Goal: Task Accomplishment & Management: Use online tool/utility

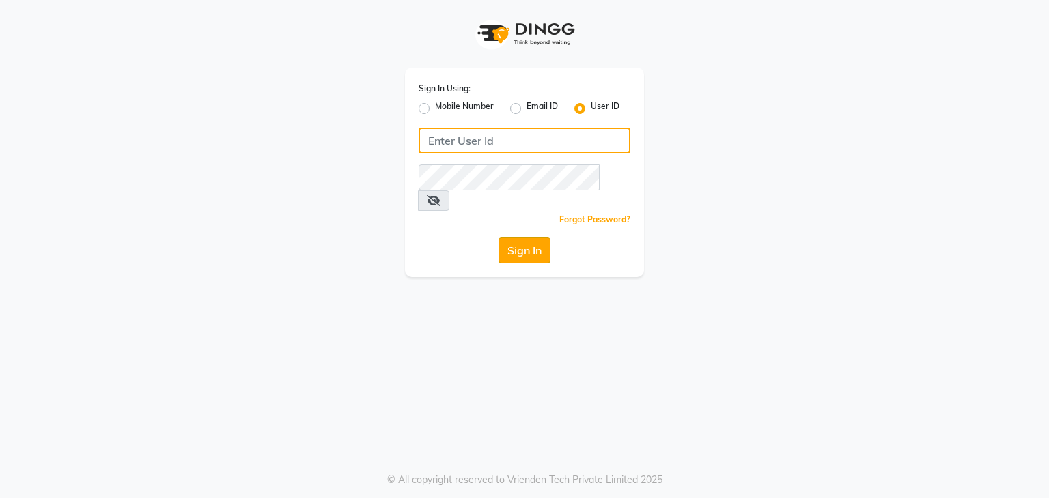
type input "nailsandbeyond"
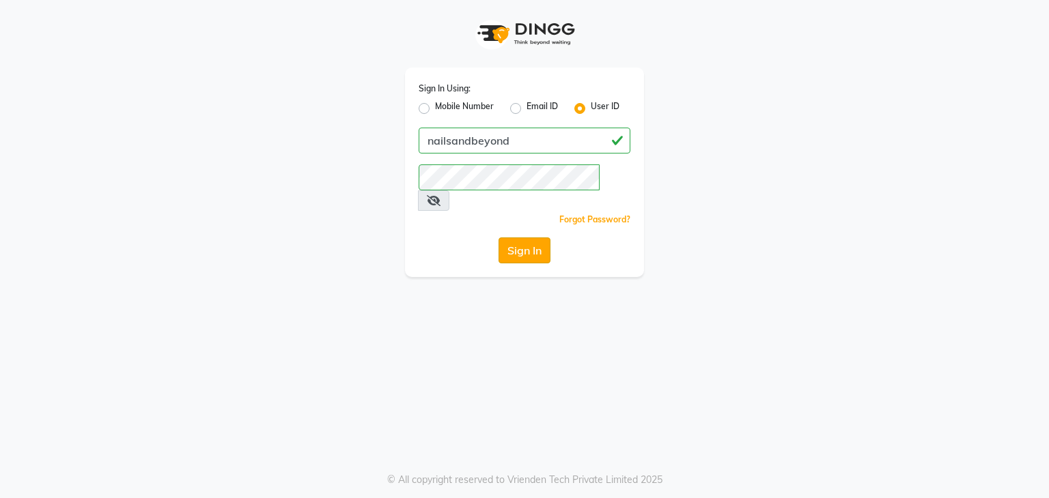
click at [519, 238] on button "Sign In" at bounding box center [524, 251] width 52 height 26
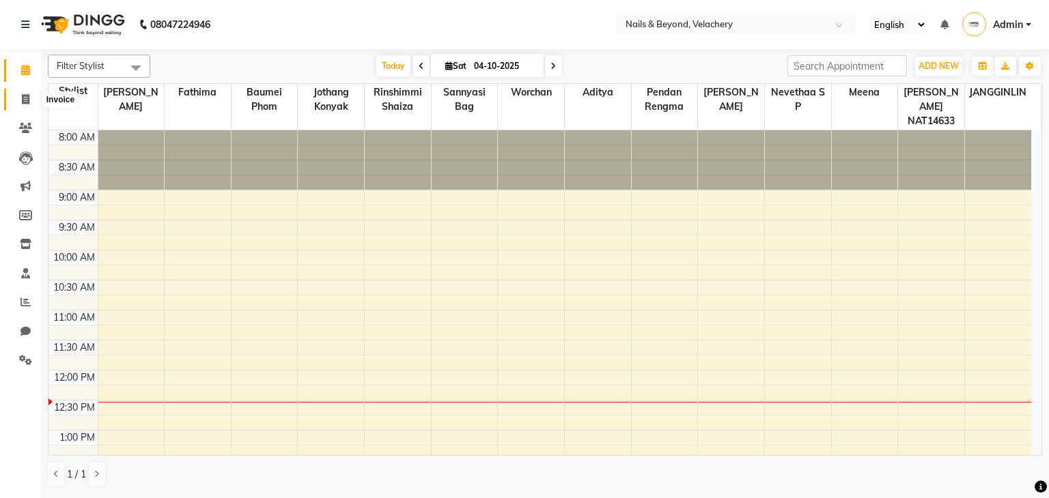
click at [29, 100] on span at bounding box center [26, 100] width 24 height 16
select select "8978"
select select "service"
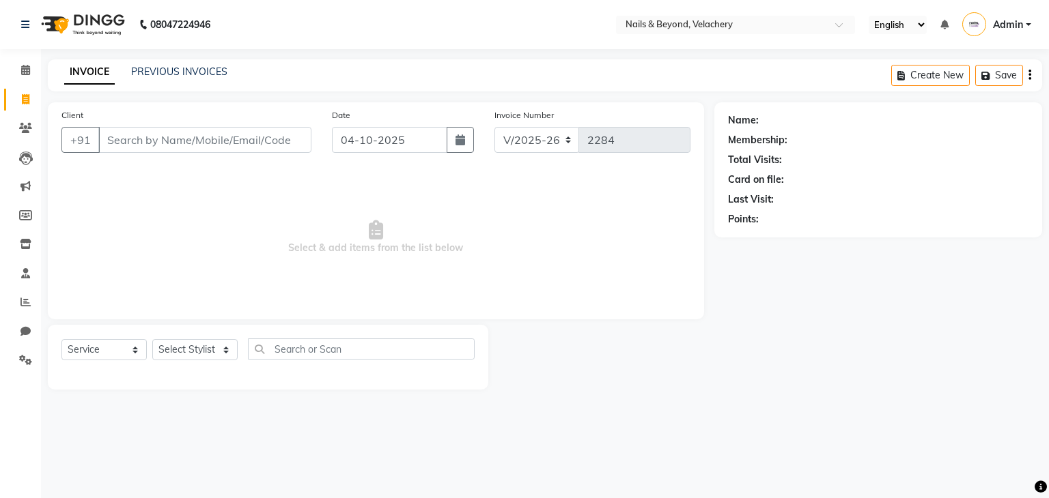
click at [156, 145] on input "Client" at bounding box center [204, 140] width 213 height 26
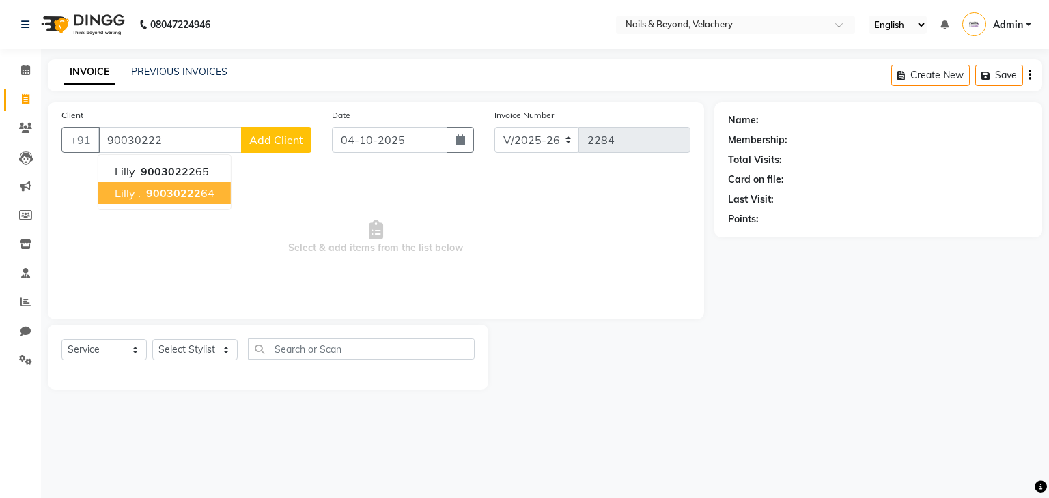
click at [186, 192] on span "90030222" at bounding box center [173, 193] width 55 height 14
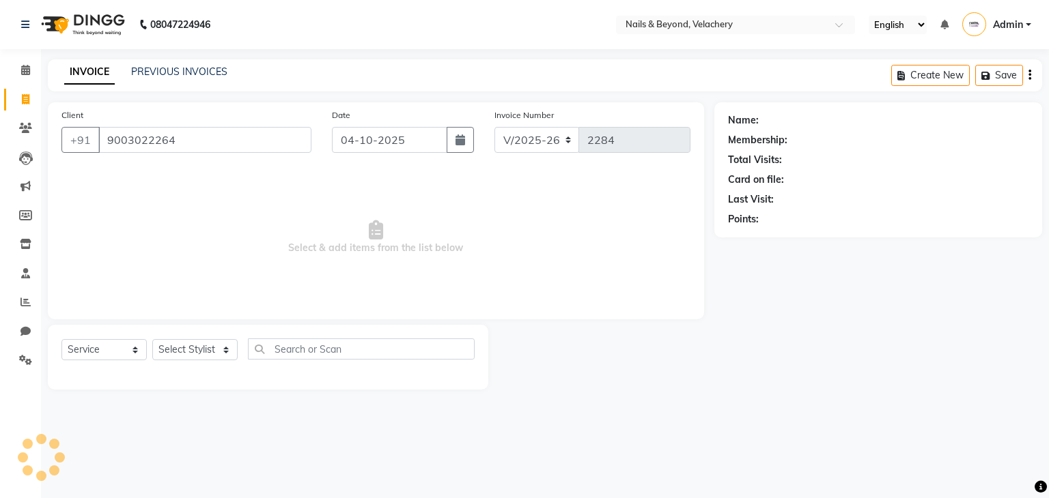
type input "9003022264"
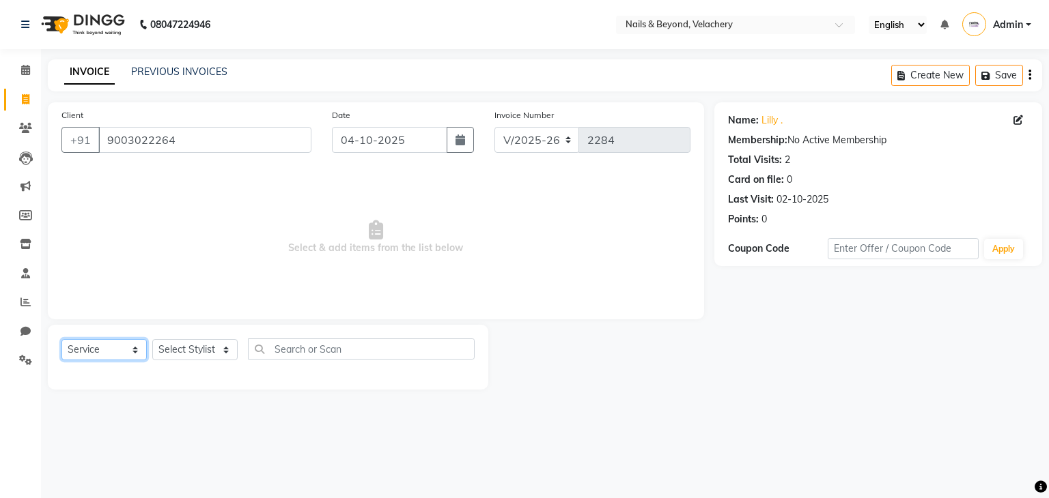
click at [131, 352] on select "Select Service Product Membership Package Voucher Prepaid Gift Card" at bounding box center [103, 349] width 85 height 21
select select "product"
click at [61, 340] on select "Select Service Product Membership Package Voucher Prepaid Gift Card" at bounding box center [103, 349] width 85 height 21
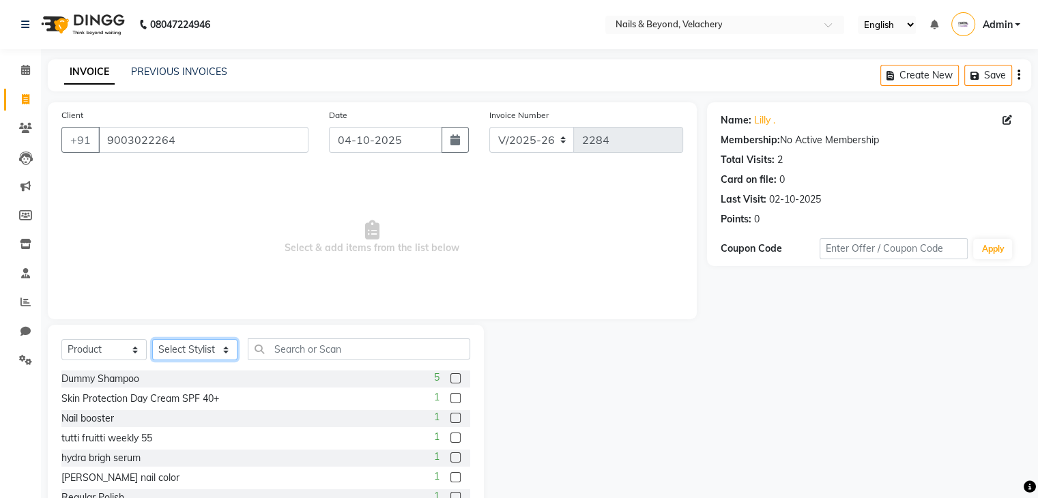
click at [203, 350] on select "Select Stylist [PERSON_NAME] [PERSON_NAME] JANGGINLIN Jothang Konyak [PERSON_NA…" at bounding box center [194, 349] width 85 height 21
select select "91205"
click at [152, 340] on select "Select Stylist [PERSON_NAME] [PERSON_NAME] JANGGINLIN Jothang Konyak [PERSON_NA…" at bounding box center [194, 349] width 85 height 21
click at [314, 353] on input "text" at bounding box center [359, 349] width 223 height 21
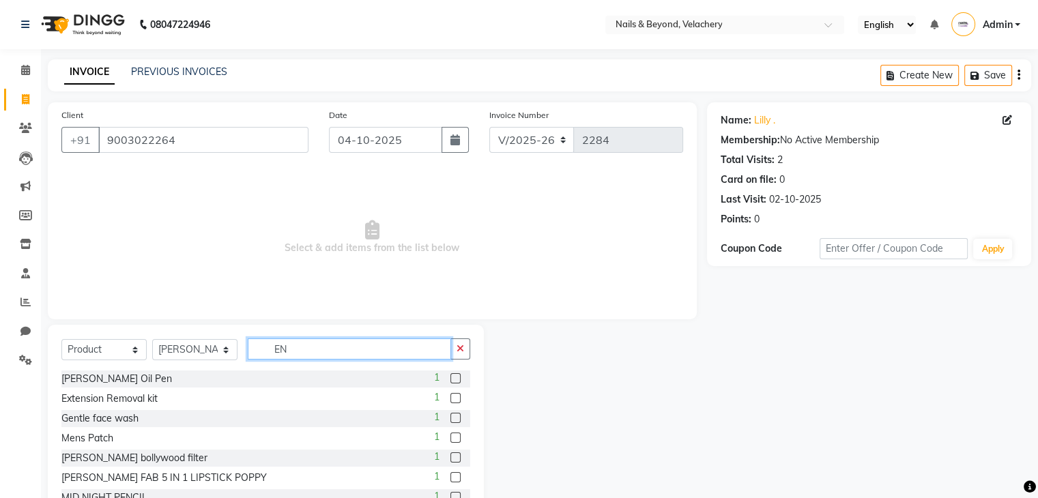
type input "E"
type input "B"
click at [303, 342] on input "text" at bounding box center [359, 349] width 223 height 21
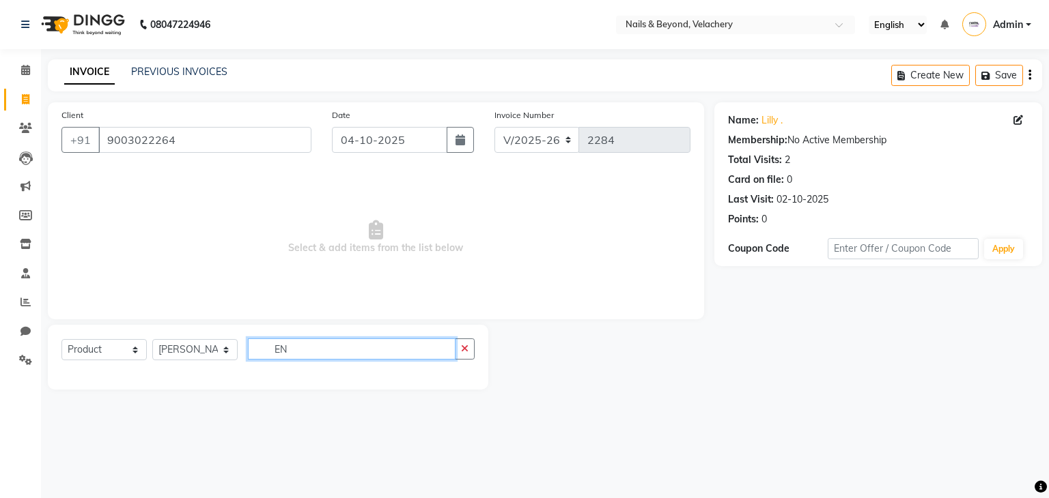
type input "E"
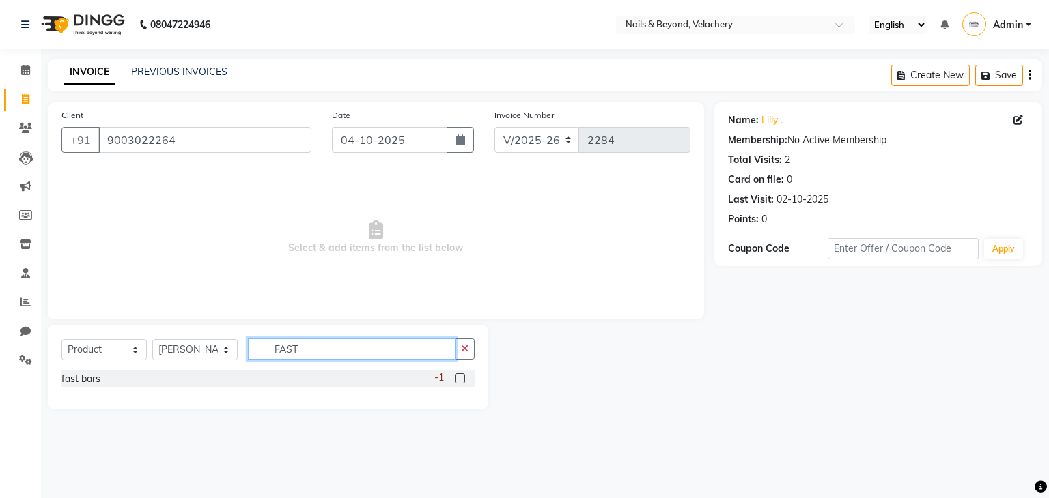
type input "FAST"
click at [456, 378] on label at bounding box center [460, 378] width 10 height 10
click at [456, 378] on input "checkbox" at bounding box center [459, 379] width 9 height 9
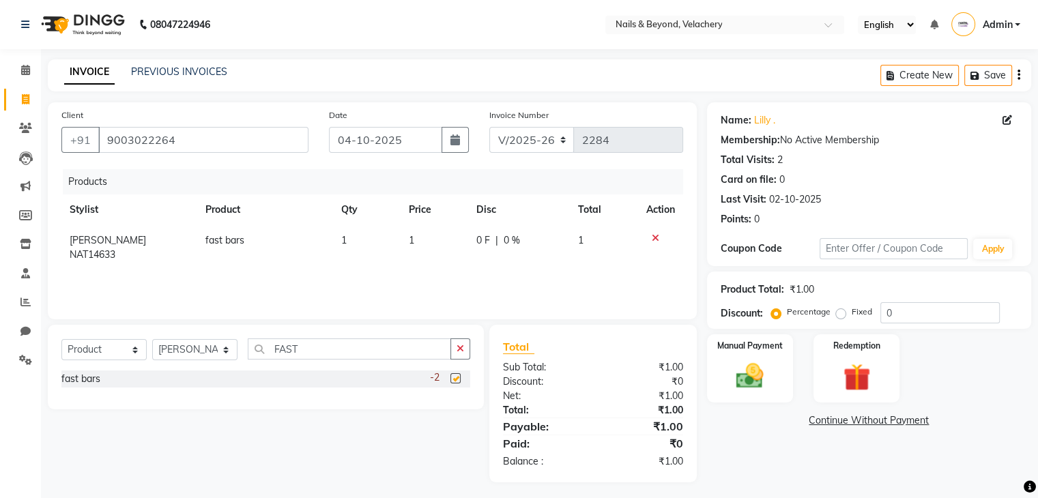
checkbox input "false"
click at [421, 246] on td "1" at bounding box center [435, 247] width 68 height 45
select select "91205"
click at [415, 246] on input "1" at bounding box center [415, 243] width 48 height 21
type input "80"
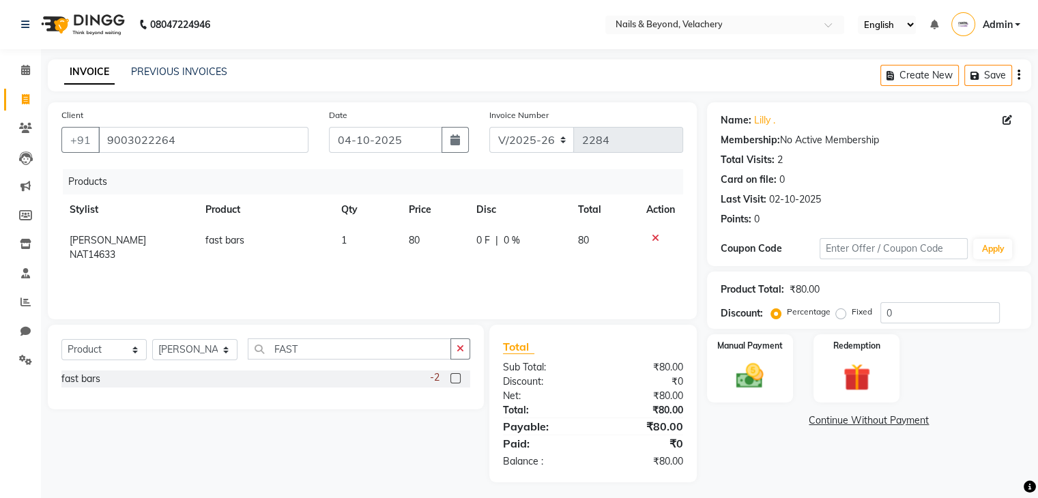
click at [450, 287] on div "Products Stylist Product Qty Price Disc Total Action [PERSON_NAME] NAT14633 fas…" at bounding box center [372, 237] width 622 height 137
click at [746, 367] on img at bounding box center [750, 376] width 46 height 33
click at [892, 424] on span "GPay" at bounding box center [889, 422] width 28 height 16
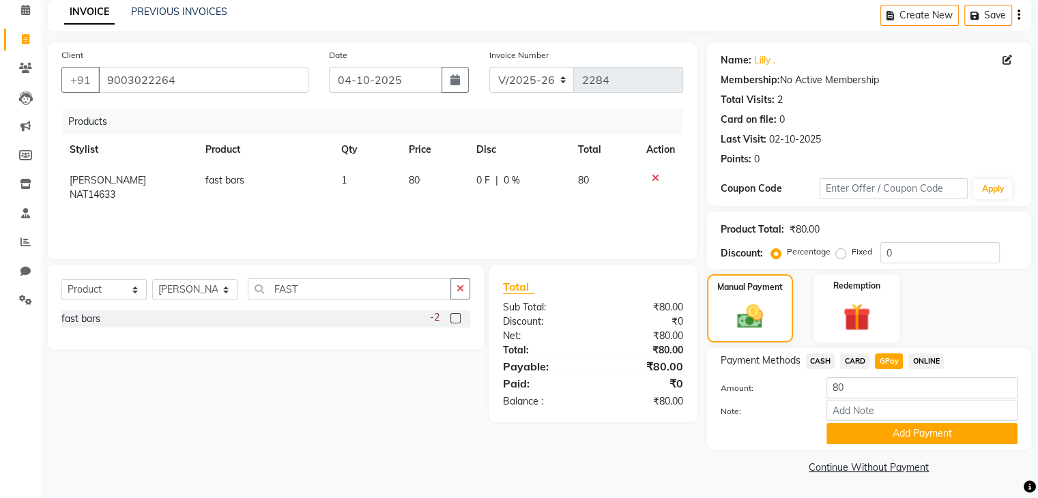
scroll to position [60, 0]
click at [890, 437] on button "Add Payment" at bounding box center [922, 433] width 191 height 21
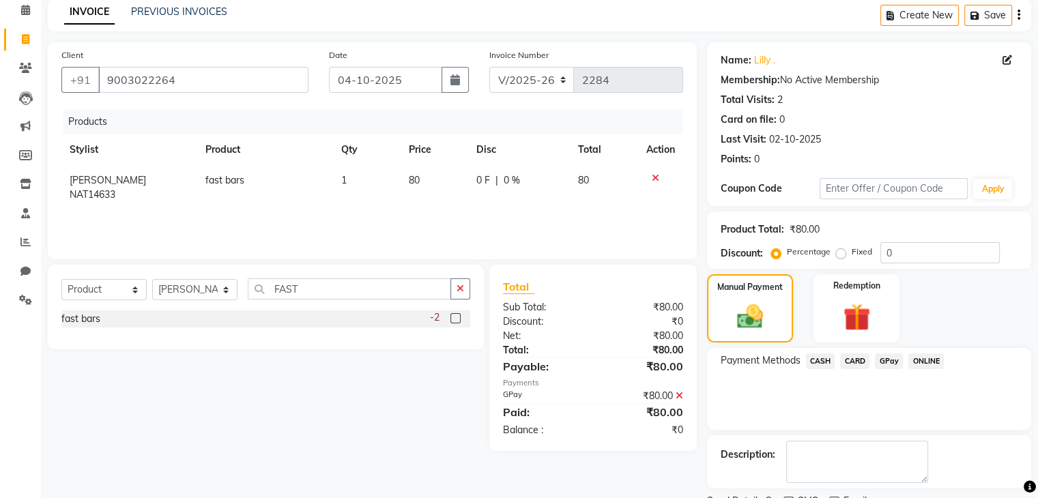
scroll to position [117, 0]
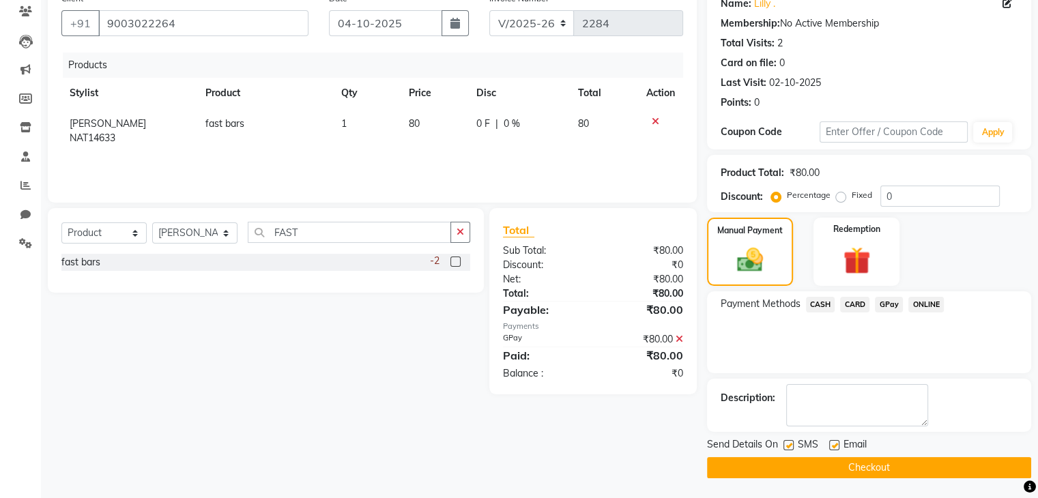
click at [874, 473] on button "Checkout" at bounding box center [869, 467] width 324 height 21
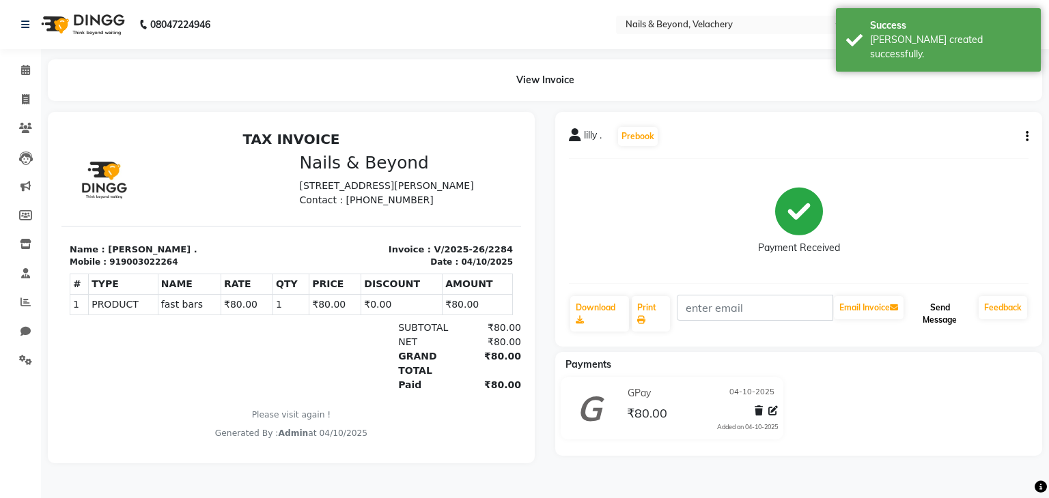
click at [944, 313] on button "Send Message" at bounding box center [939, 314] width 67 height 36
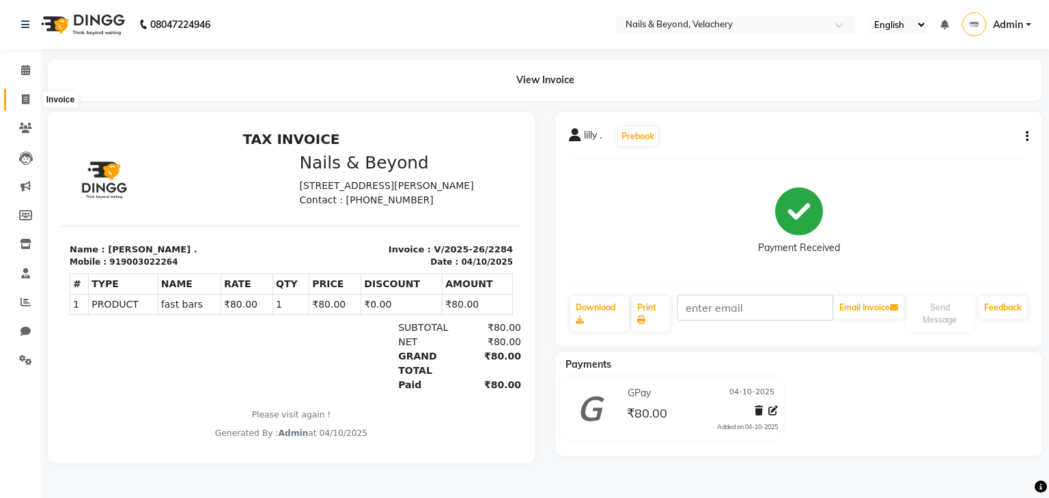
click at [25, 98] on icon at bounding box center [26, 99] width 8 height 10
select select "service"
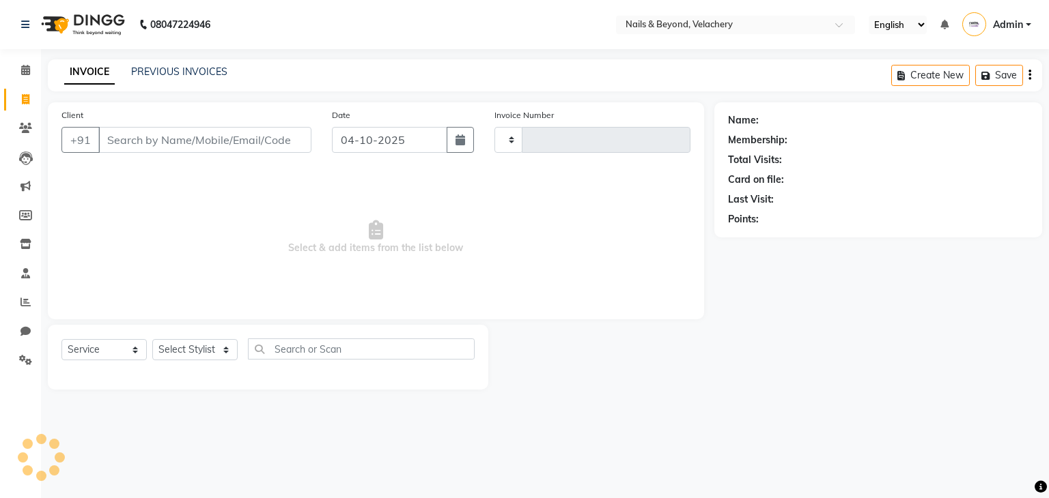
type input "2285"
select select "8978"
click at [130, 145] on input "Client" at bounding box center [204, 140] width 213 height 26
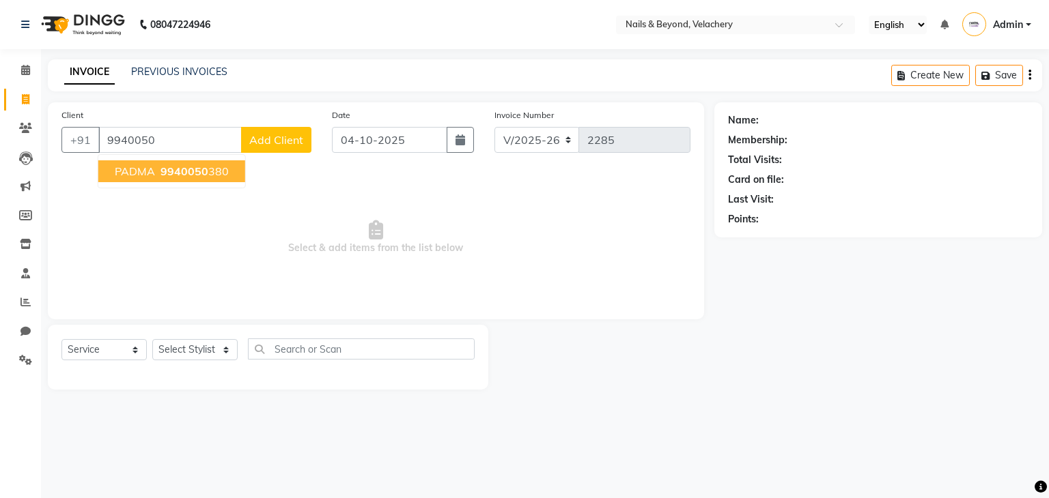
click at [172, 178] on span "9940050" at bounding box center [184, 172] width 48 height 14
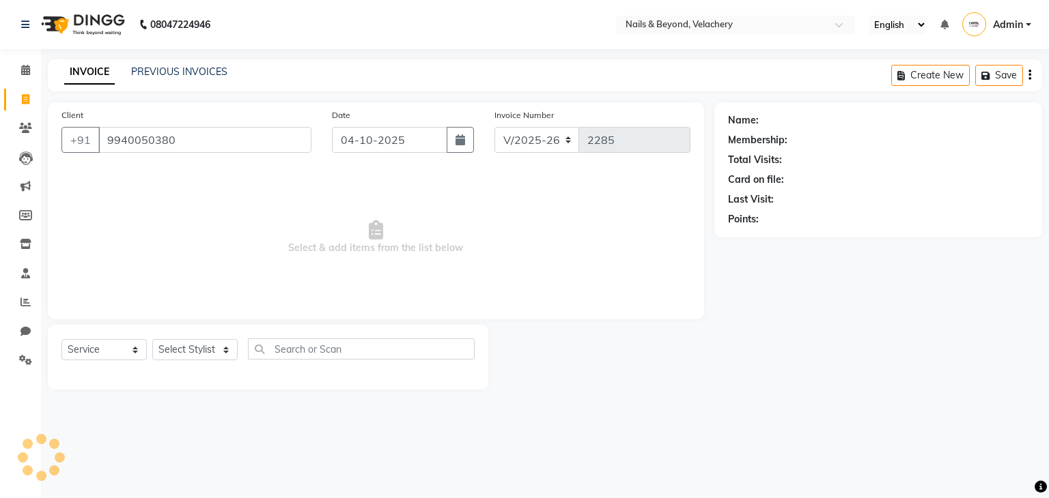
type input "9940050380"
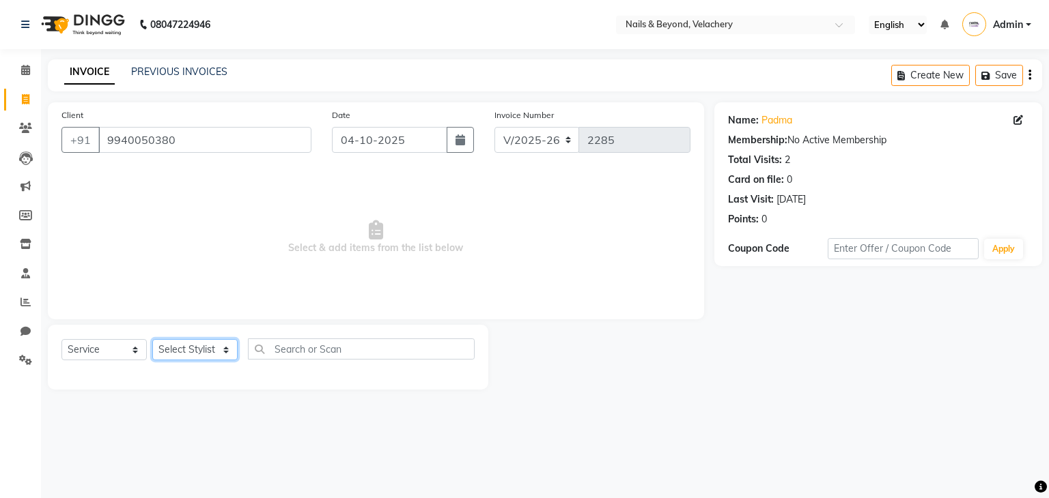
click at [190, 358] on select "Select Stylist [PERSON_NAME] [PERSON_NAME] JANGGINLIN Jothang Konyak [PERSON_NA…" at bounding box center [194, 349] width 85 height 21
select select "91198"
click at [152, 340] on select "Select Stylist [PERSON_NAME] [PERSON_NAME] JANGGINLIN Jothang Konyak [PERSON_NA…" at bounding box center [194, 349] width 85 height 21
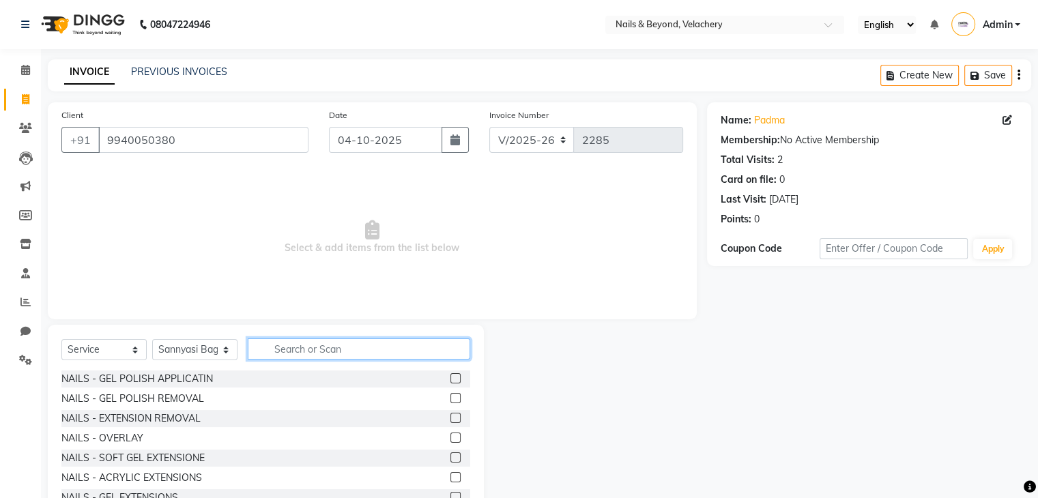
click at [289, 350] on input "text" at bounding box center [359, 349] width 223 height 21
type input "REM"
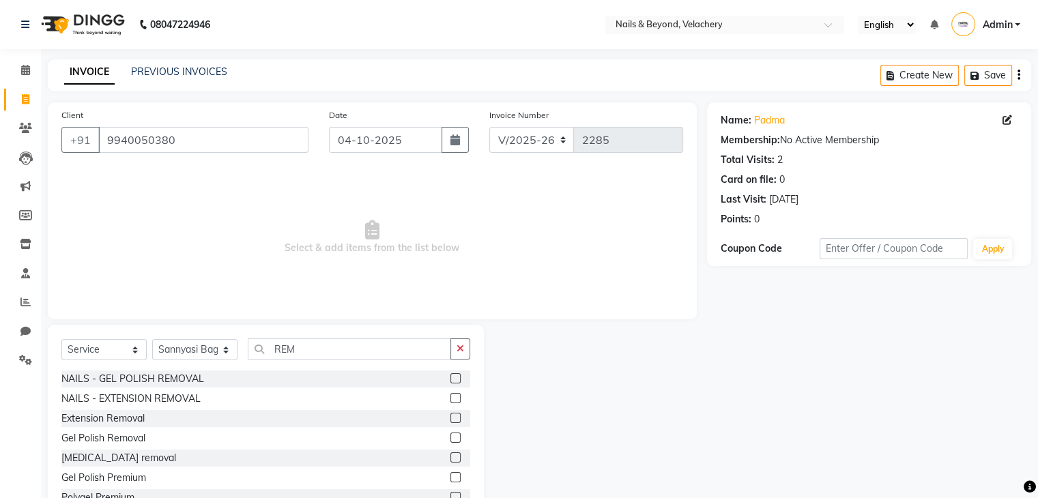
click at [451, 379] on label at bounding box center [456, 378] width 10 height 10
click at [451, 379] on input "checkbox" at bounding box center [455, 379] width 9 height 9
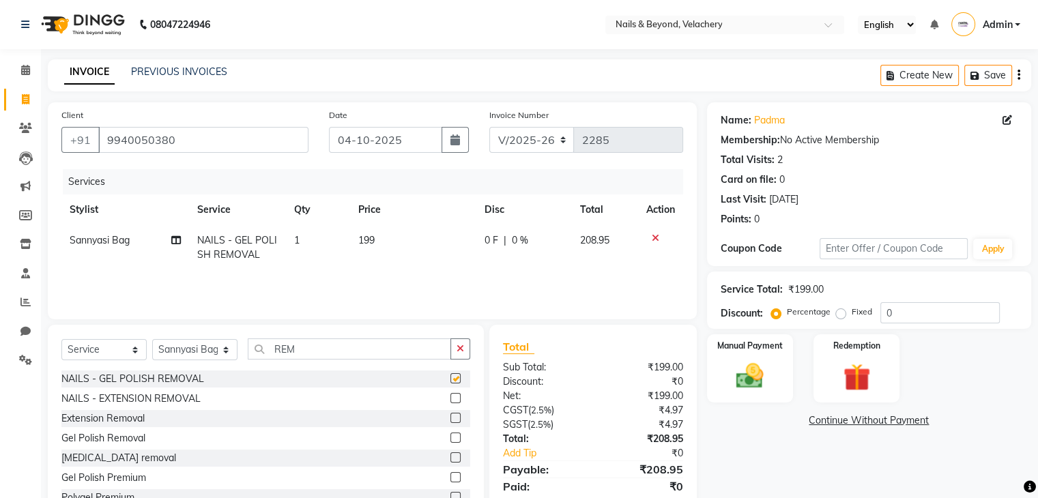
checkbox input "false"
click at [371, 232] on td "199" at bounding box center [413, 247] width 126 height 45
select select "91198"
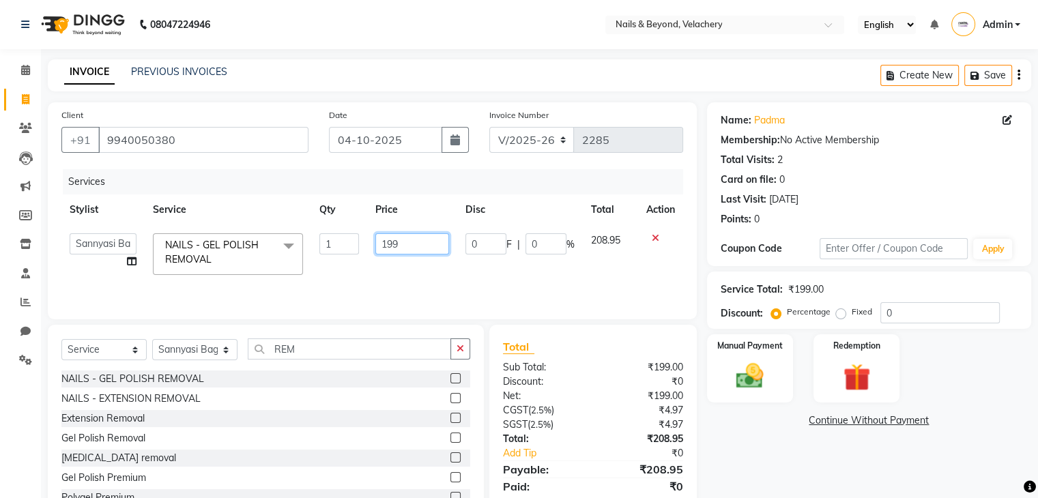
click at [415, 244] on input "199" at bounding box center [413, 243] width 74 height 21
type input "1"
type input "400"
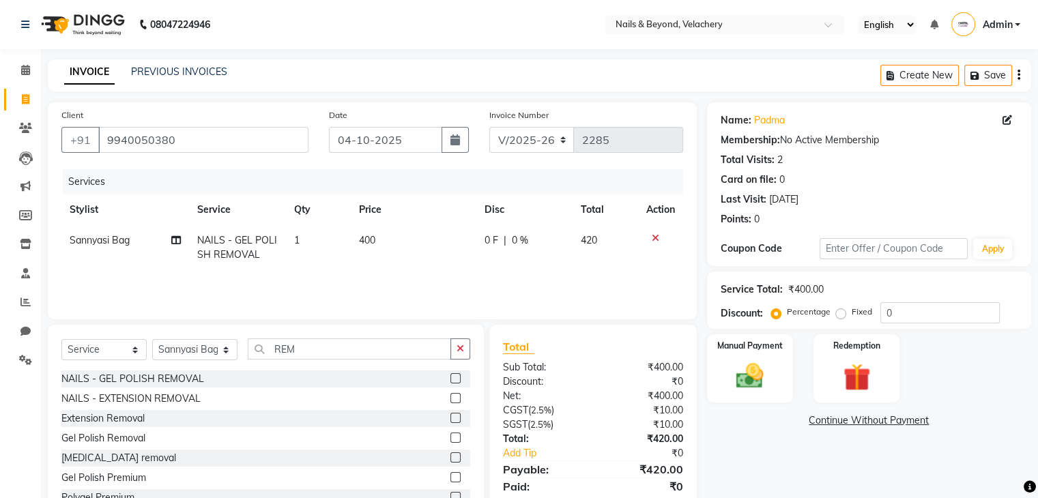
click at [421, 266] on td "400" at bounding box center [414, 247] width 126 height 45
select select "91198"
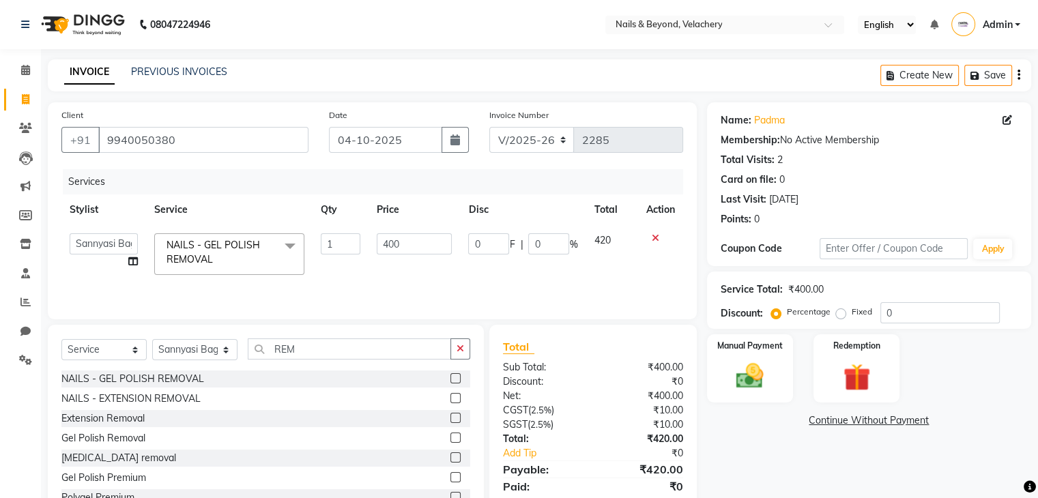
scroll to position [49, 0]
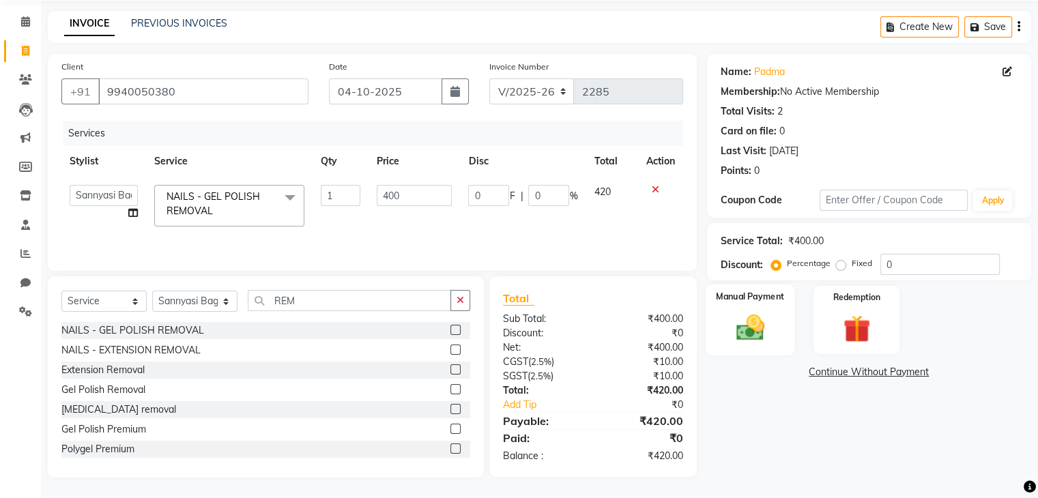
click at [756, 318] on img at bounding box center [750, 328] width 46 height 33
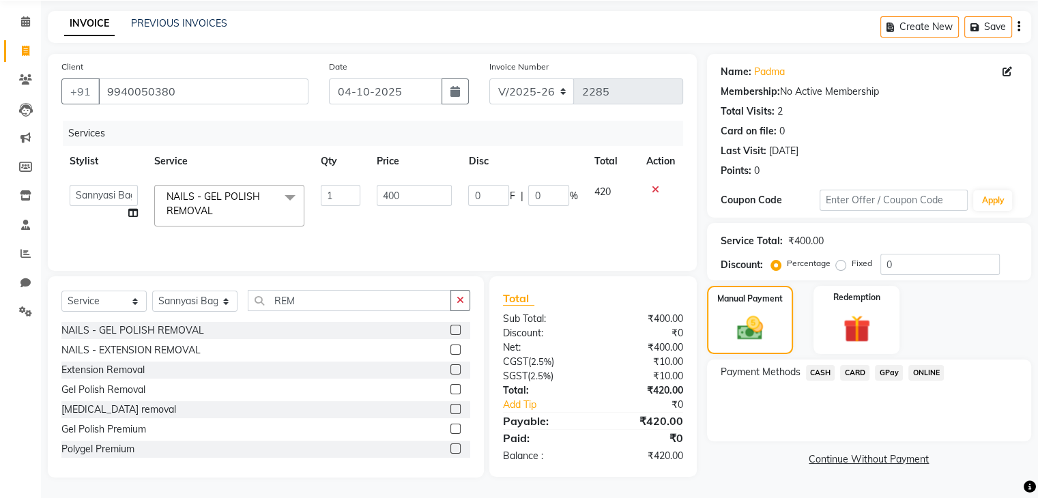
click at [853, 374] on span "CARD" at bounding box center [854, 373] width 29 height 16
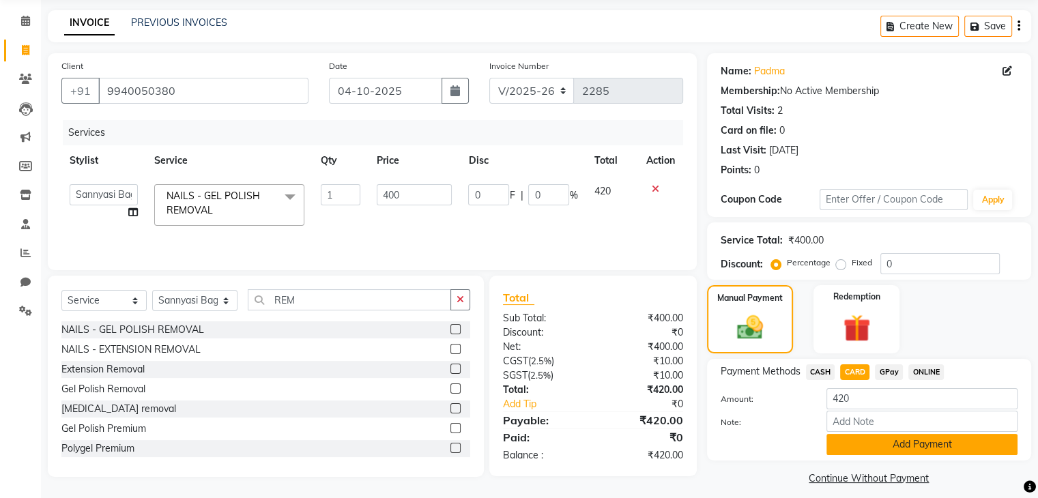
click at [885, 439] on button "Add Payment" at bounding box center [922, 444] width 191 height 21
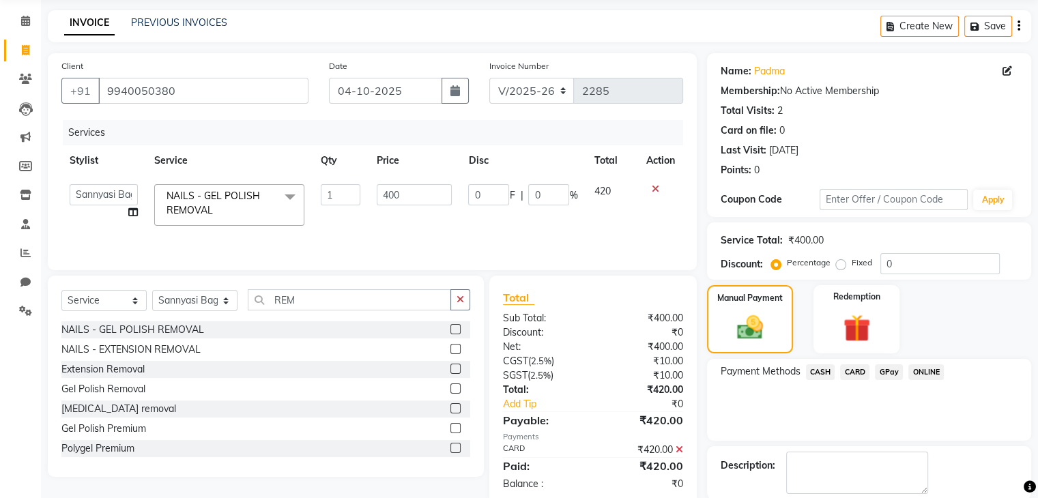
scroll to position [117, 0]
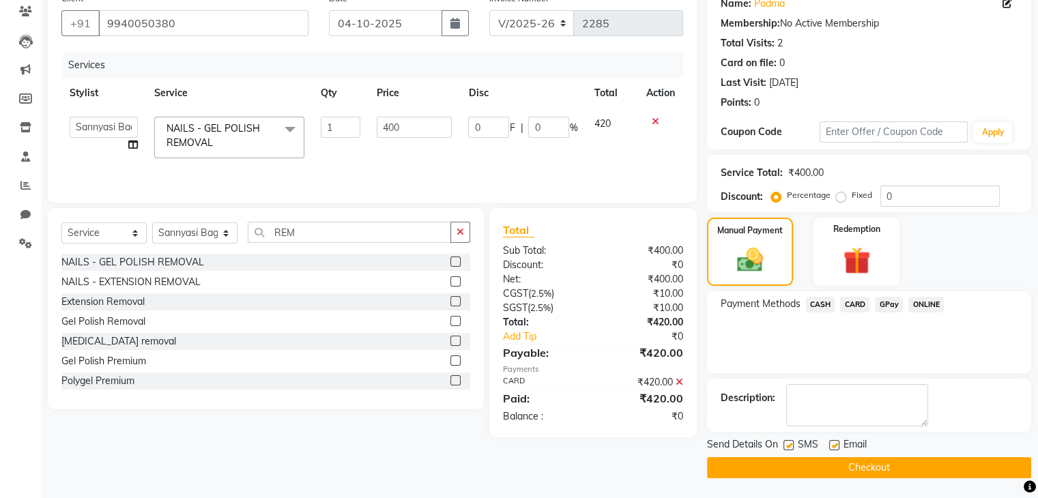
click at [865, 466] on button "Checkout" at bounding box center [869, 467] width 324 height 21
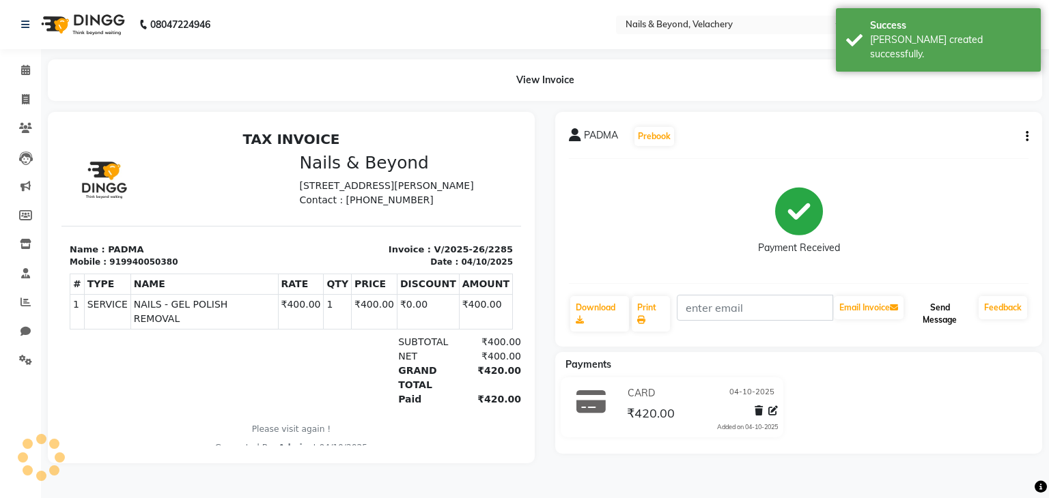
click at [945, 309] on button "Send Message" at bounding box center [939, 314] width 67 height 36
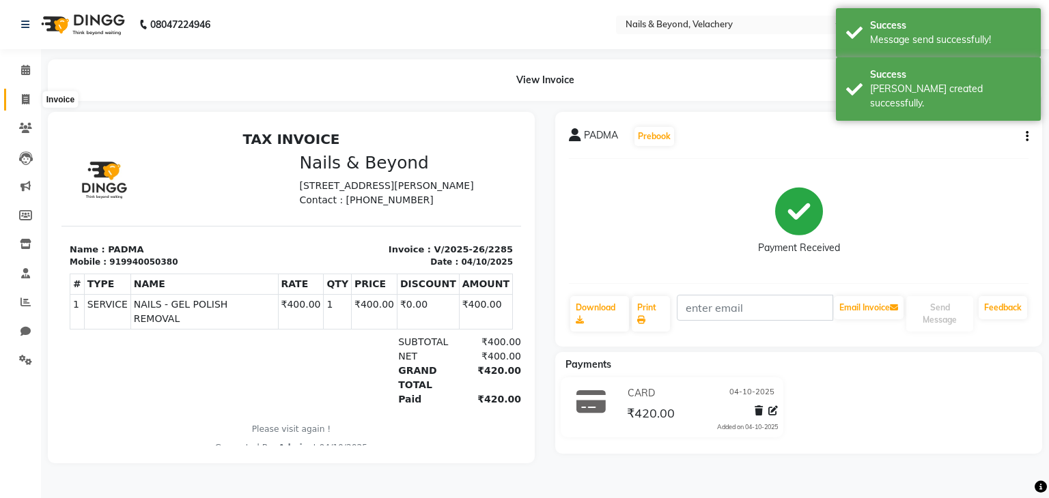
click at [22, 101] on icon at bounding box center [26, 99] width 8 height 10
select select "8978"
select select "service"
